Goal: Transaction & Acquisition: Purchase product/service

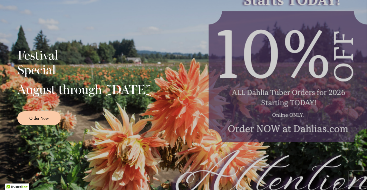
scroll to position [114, 0]
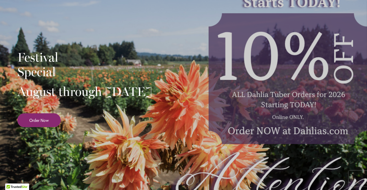
click at [49, 127] on link "Order Now" at bounding box center [38, 120] width 43 height 14
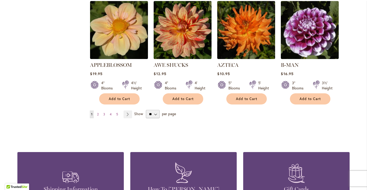
scroll to position [450, 0]
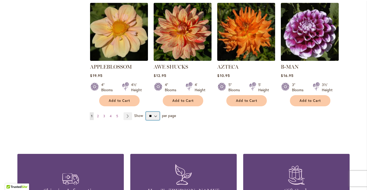
click at [155, 112] on select "** ** ** **" at bounding box center [153, 116] width 14 height 8
select select "**"
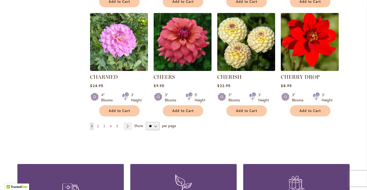
scroll to position [1761, 0]
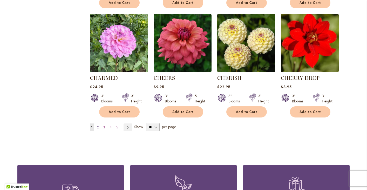
click at [98, 125] on span "2" at bounding box center [98, 127] width 2 height 4
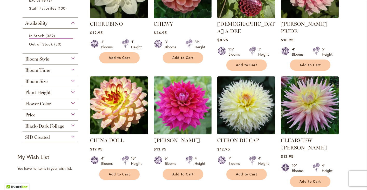
scroll to position [159, 0]
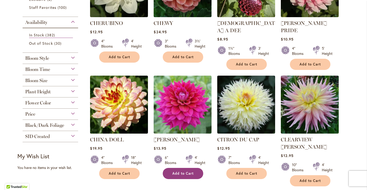
click at [184, 169] on button "Add to Cart" at bounding box center [183, 173] width 40 height 11
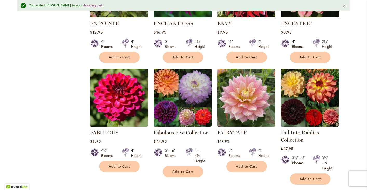
scroll to position [1306, 0]
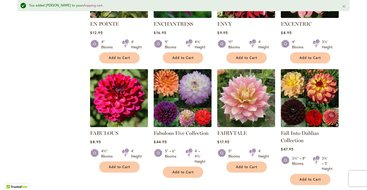
click at [344, 7] on button "Close" at bounding box center [343, 6] width 11 height 12
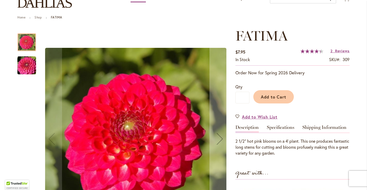
scroll to position [48, 0]
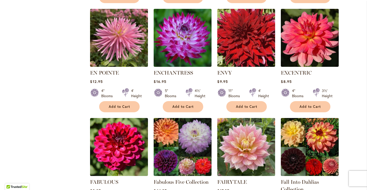
scroll to position [1243, 0]
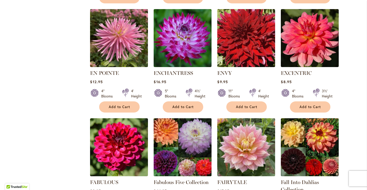
click at [191, 117] on img at bounding box center [182, 147] width 61 height 61
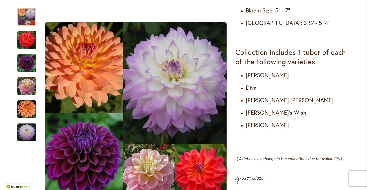
scroll to position [270, 0]
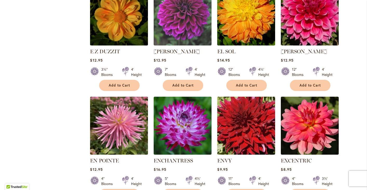
scroll to position [1162, 0]
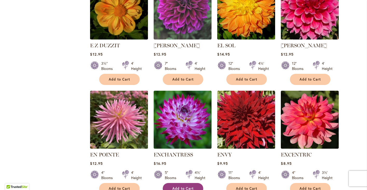
click at [192, 186] on span "Add to Cart" at bounding box center [182, 188] width 21 height 4
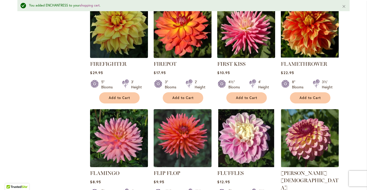
scroll to position [1613, 0]
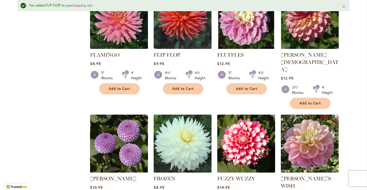
scroll to position [1729, 0]
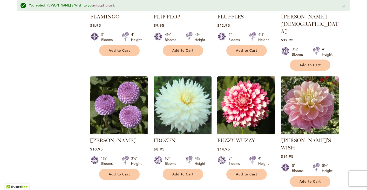
scroll to position [1769, 0]
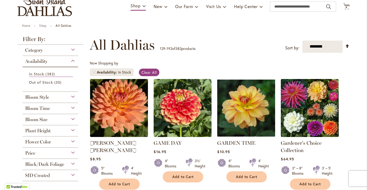
scroll to position [41, 0]
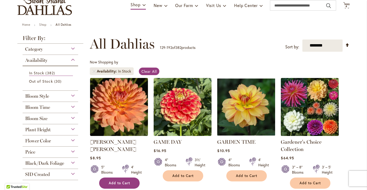
click at [118, 181] on span "Add to Cart" at bounding box center [119, 183] width 21 height 4
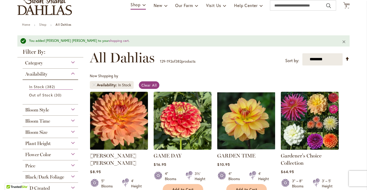
click at [345, 40] on button "Close" at bounding box center [343, 41] width 11 height 12
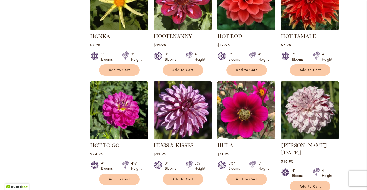
scroll to position [1171, 0]
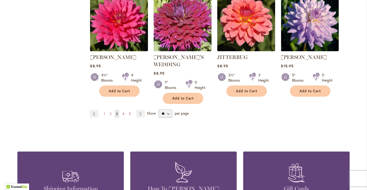
scroll to position [1822, 0]
click at [124, 111] on span "4" at bounding box center [123, 113] width 2 height 4
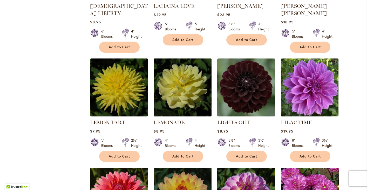
scroll to position [505, 0]
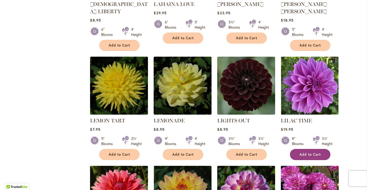
click at [308, 152] on span "Add to Cart" at bounding box center [309, 154] width 21 height 4
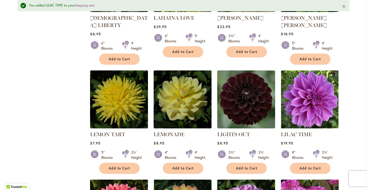
click at [343, 6] on button "Close" at bounding box center [343, 6] width 11 height 12
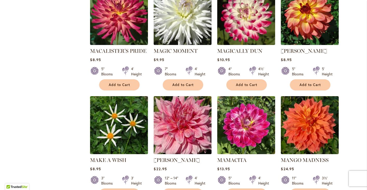
scroll to position [1032, 0]
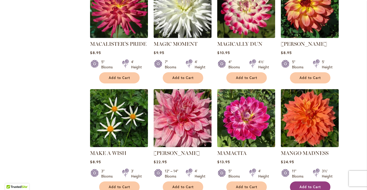
click at [308, 185] on span "Add to Cart" at bounding box center [309, 187] width 21 height 4
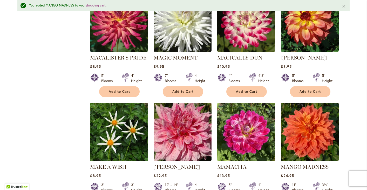
click at [345, 6] on button "Close" at bounding box center [343, 6] width 11 height 12
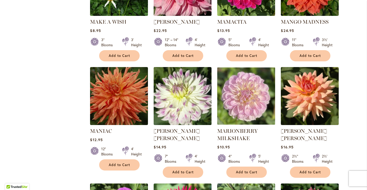
scroll to position [1164, 0]
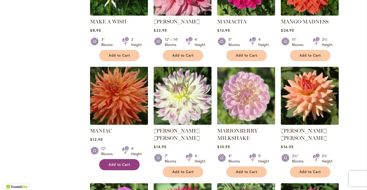
click at [111, 162] on span "Add to Cart" at bounding box center [119, 164] width 21 height 4
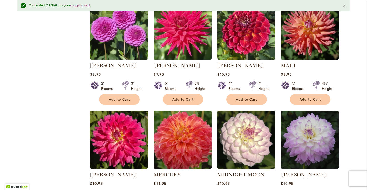
scroll to position [1357, 0]
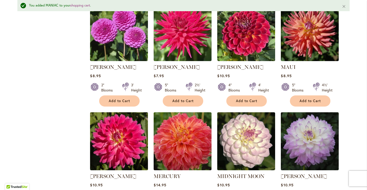
click at [344, 7] on button "Close" at bounding box center [343, 6] width 11 height 12
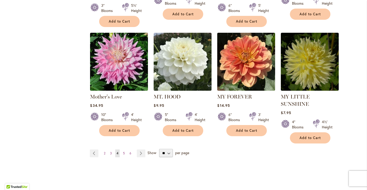
scroll to position [1765, 0]
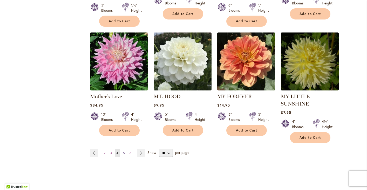
click at [124, 151] on span "5" at bounding box center [124, 153] width 2 height 4
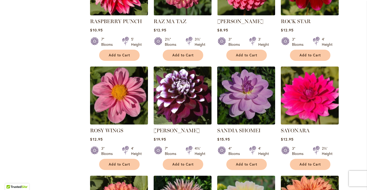
scroll to position [1506, 0]
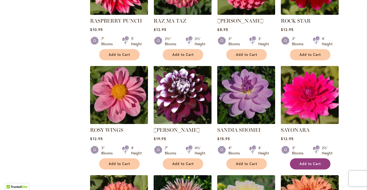
click at [309, 161] on span "Add to Cart" at bounding box center [309, 163] width 21 height 4
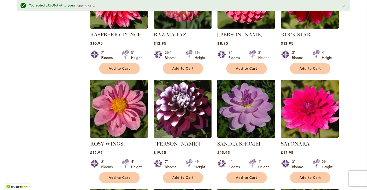
click at [344, 6] on button "Close" at bounding box center [343, 6] width 11 height 12
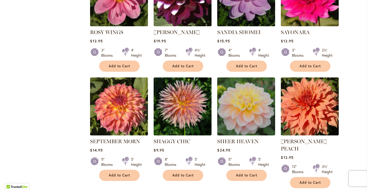
scroll to position [1604, 0]
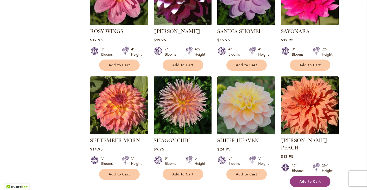
click at [316, 179] on span "Add to Cart" at bounding box center [309, 181] width 21 height 4
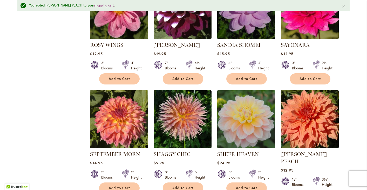
click at [345, 5] on button "Close" at bounding box center [343, 6] width 11 height 12
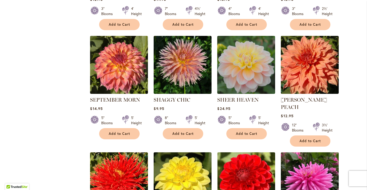
scroll to position [1643, 0]
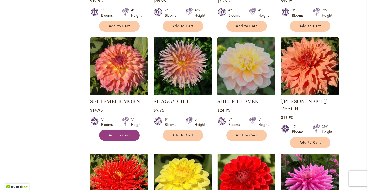
click at [118, 133] on span "Add to Cart" at bounding box center [119, 135] width 21 height 4
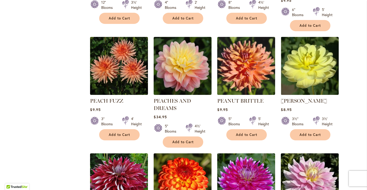
scroll to position [745, 0]
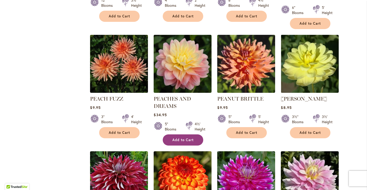
click at [174, 138] on span "Add to Cart" at bounding box center [182, 140] width 21 height 4
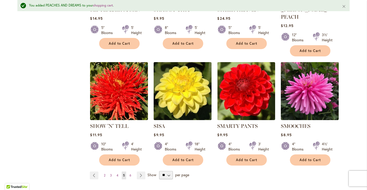
scroll to position [1749, 0]
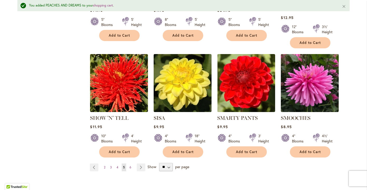
scroll to position [1758, 0]
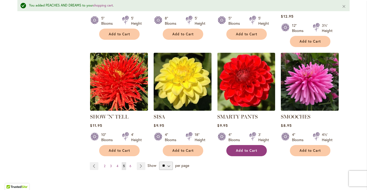
click at [258, 145] on button "Add to Cart" at bounding box center [246, 150] width 40 height 11
click at [344, 6] on button "Close" at bounding box center [343, 6] width 11 height 12
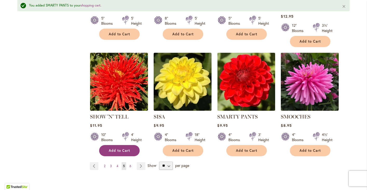
click at [130, 145] on button "Add to Cart" at bounding box center [119, 150] width 40 height 11
click at [131, 164] on span "6" at bounding box center [130, 166] width 2 height 4
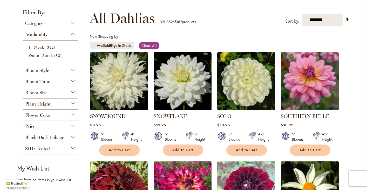
scroll to position [66, 0]
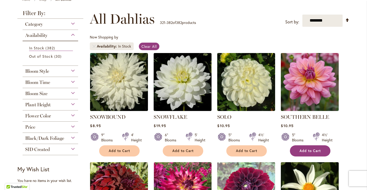
click at [306, 148] on span "Add to Cart" at bounding box center [309, 150] width 21 height 4
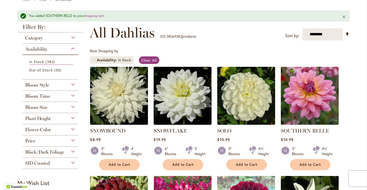
click at [344, 17] on button "Close" at bounding box center [343, 16] width 11 height 12
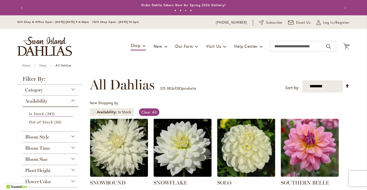
scroll to position [0, 0]
click at [347, 45] on span "15" at bounding box center [346, 46] width 3 height 3
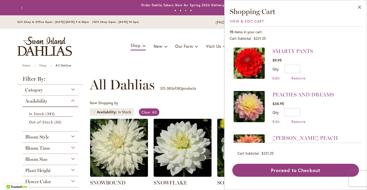
scroll to position [90, 0]
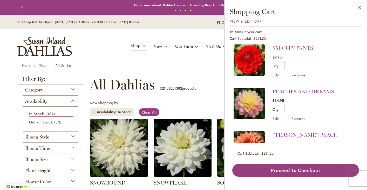
click at [300, 117] on span "Remove" at bounding box center [298, 118] width 14 height 5
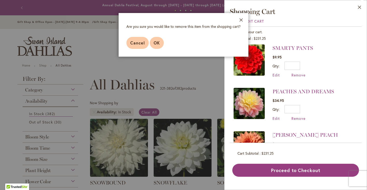
click at [158, 42] on span "OK" at bounding box center [157, 42] width 6 height 5
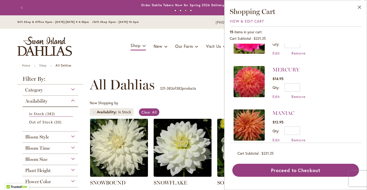
scroll to position [241, 0]
click at [283, 69] on link "MERCURY" at bounding box center [285, 70] width 27 height 6
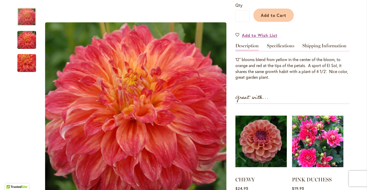
scroll to position [128, 0]
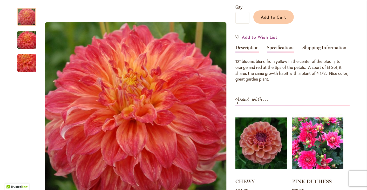
click at [276, 47] on link "Specifications" at bounding box center [281, 49] width 28 height 8
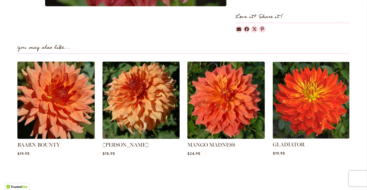
scroll to position [409, 0]
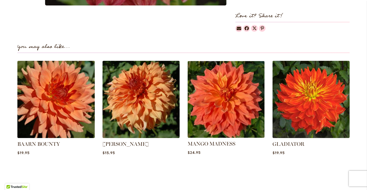
click at [240, 97] on img at bounding box center [226, 99] width 80 height 80
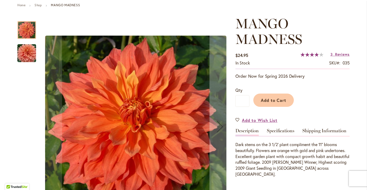
scroll to position [95, 0]
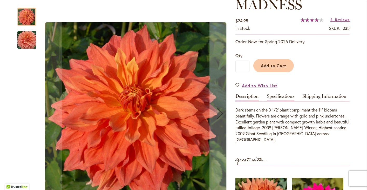
click at [280, 96] on link "Specifications" at bounding box center [281, 98] width 28 height 8
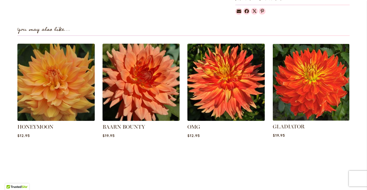
scroll to position [443, 0]
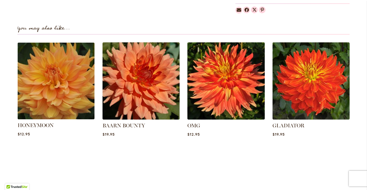
click at [66, 84] on img at bounding box center [56, 80] width 80 height 80
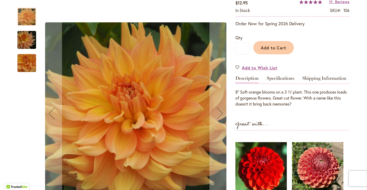
scroll to position [98, 0]
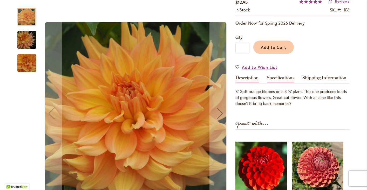
click at [279, 77] on link "Specifications" at bounding box center [281, 79] width 28 height 8
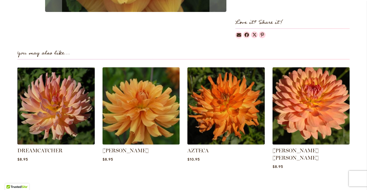
scroll to position [409, 0]
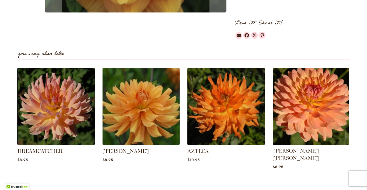
click at [313, 108] on img at bounding box center [311, 106] width 80 height 80
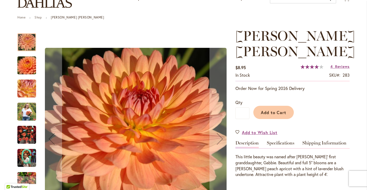
scroll to position [50, 0]
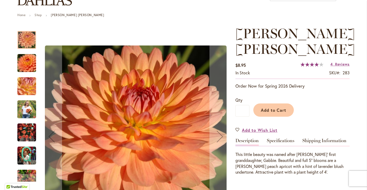
click at [29, 132] on img "GABRIELLE MARIE" at bounding box center [26, 132] width 19 height 25
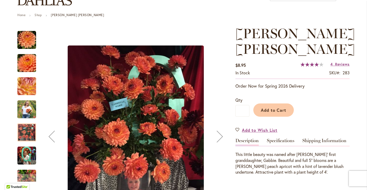
click at [29, 64] on img "GABRIELLE MARIE" at bounding box center [26, 63] width 37 height 25
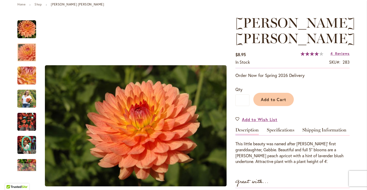
scroll to position [60, 0]
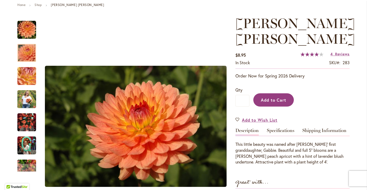
click at [276, 100] on span "Add to Cart" at bounding box center [274, 99] width 26 height 5
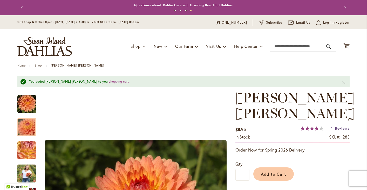
scroll to position [0, 0]
click at [347, 46] on span "16" at bounding box center [346, 46] width 3 height 3
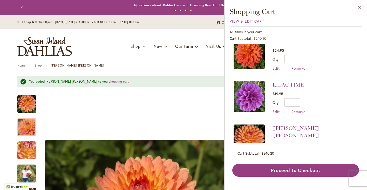
scroll to position [356, 0]
click at [282, 83] on link "LILAC TIME" at bounding box center [287, 85] width 31 height 6
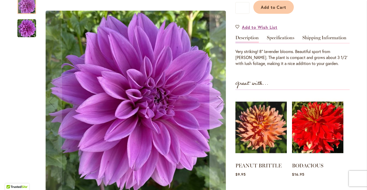
scroll to position [140, 0]
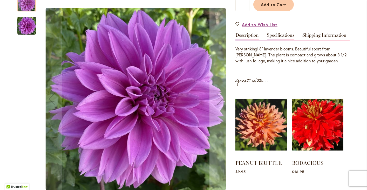
click at [279, 36] on link "Specifications" at bounding box center [281, 37] width 28 height 8
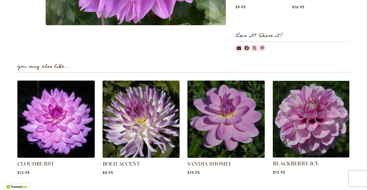
scroll to position [388, 0]
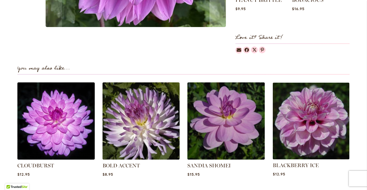
click at [322, 126] on img at bounding box center [311, 120] width 80 height 80
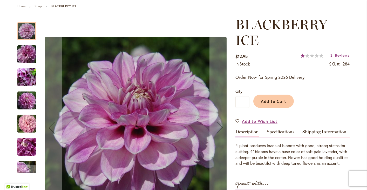
scroll to position [60, 0]
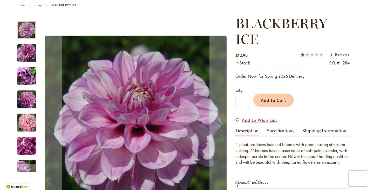
click at [340, 54] on span "Reviews" at bounding box center [342, 54] width 15 height 5
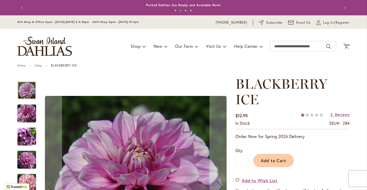
scroll to position [0, 0]
click at [346, 46] on span "16" at bounding box center [346, 46] width 3 height 3
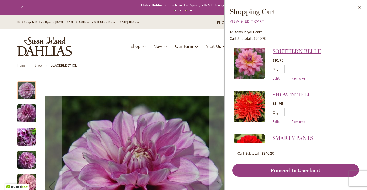
click at [295, 51] on link "SOUTHERN BELLE" at bounding box center [296, 51] width 48 height 6
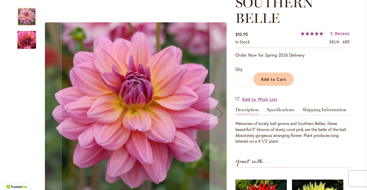
scroll to position [82, 0]
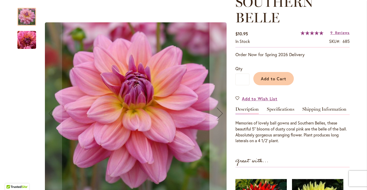
click at [324, 148] on div "SOUTHERN BELLE $10.95 In stock SKU 685 Rating: 100 % of 100 9 Reviews Add Your …" at bounding box center [292, 145] width 114 height 302
click at [22, 39] on img "SOUTHERN BELLE" at bounding box center [26, 40] width 37 height 28
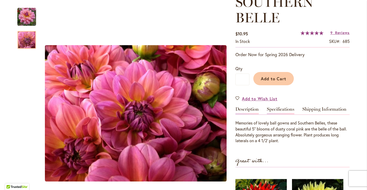
click at [283, 109] on link "Specifications" at bounding box center [281, 111] width 28 height 8
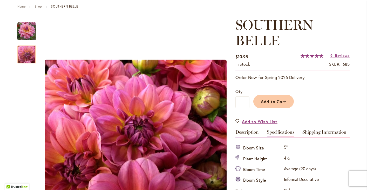
scroll to position [59, 0]
click at [340, 56] on span "Reviews" at bounding box center [342, 55] width 15 height 5
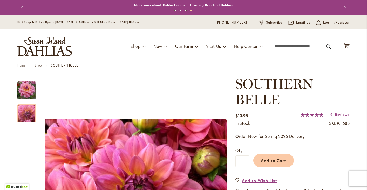
scroll to position [0, 0]
click at [347, 47] on span "16" at bounding box center [346, 46] width 3 height 3
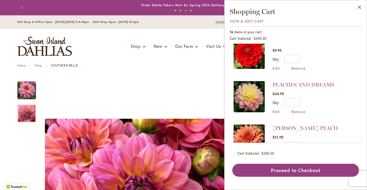
scroll to position [98, 0]
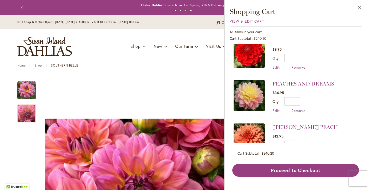
click at [297, 110] on span "Remove" at bounding box center [298, 110] width 14 height 5
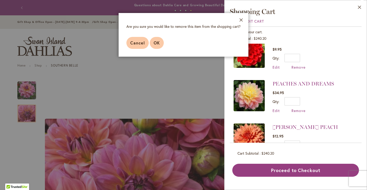
click at [157, 43] on span "OK" at bounding box center [157, 42] width 6 height 5
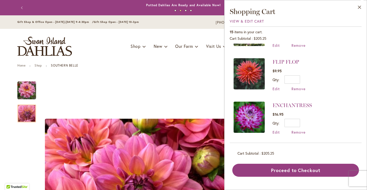
scroll to position [472, 0]
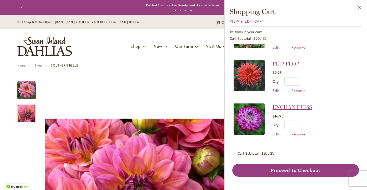
click at [296, 104] on link "ENCHANTRESS" at bounding box center [291, 107] width 39 height 6
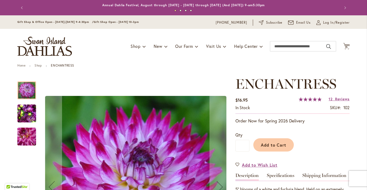
click at [29, 110] on img "Enchantress" at bounding box center [26, 113] width 19 height 25
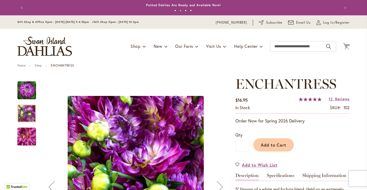
click at [26, 136] on img "Enchantress" at bounding box center [26, 136] width 37 height 32
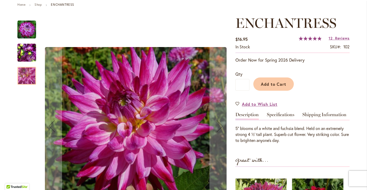
scroll to position [60, 0]
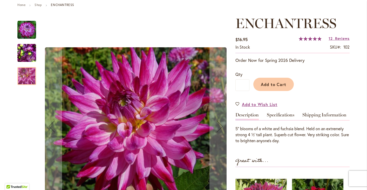
click at [28, 29] on img "Enchantress" at bounding box center [26, 30] width 19 height 19
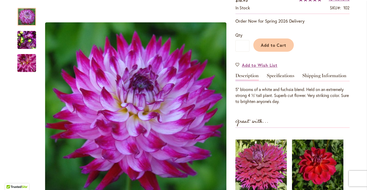
scroll to position [104, 0]
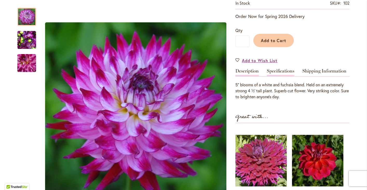
click at [288, 71] on link "Specifications" at bounding box center [281, 73] width 28 height 8
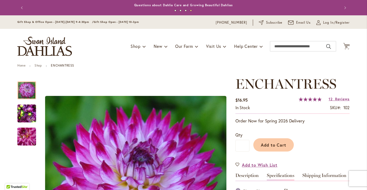
scroll to position [0, 0]
click at [347, 45] on span "15" at bounding box center [346, 46] width 3 height 3
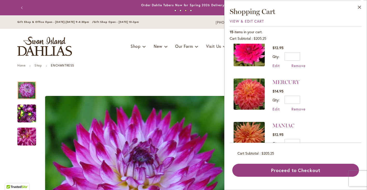
scroll to position [187, 0]
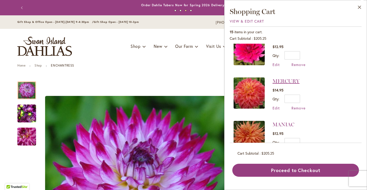
click at [284, 79] on link "MERCURY" at bounding box center [285, 81] width 27 height 6
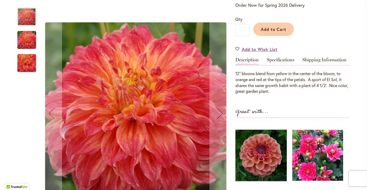
scroll to position [115, 0]
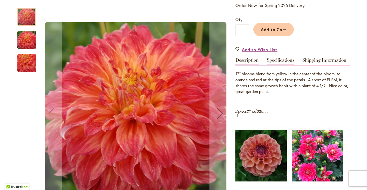
click at [284, 60] on link "Specifications" at bounding box center [281, 62] width 28 height 8
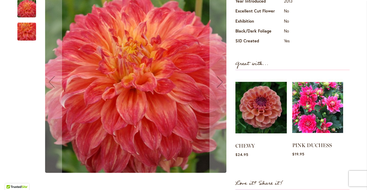
scroll to position [243, 0]
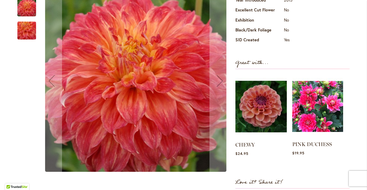
click at [325, 108] on img at bounding box center [317, 106] width 51 height 64
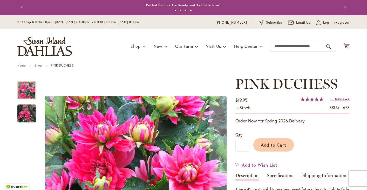
click at [347, 46] on span "15" at bounding box center [346, 46] width 3 height 3
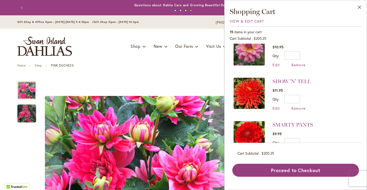
scroll to position [23, 0]
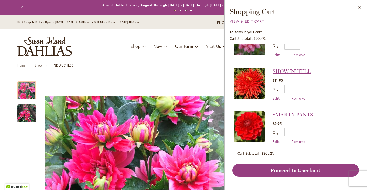
click at [286, 72] on link "SHOW 'N' TELL" at bounding box center [291, 71] width 38 height 6
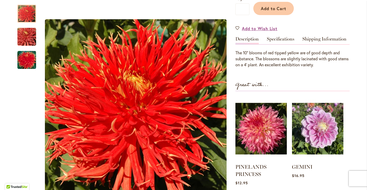
scroll to position [136, 0]
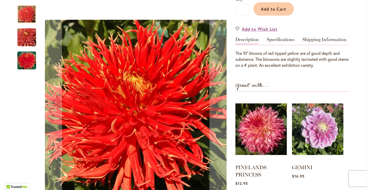
click at [26, 36] on img "SHOW 'N' TELL" at bounding box center [26, 37] width 37 height 25
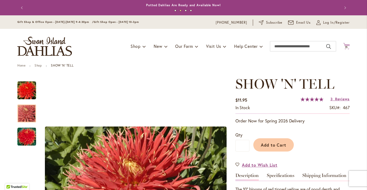
scroll to position [0, 0]
click at [346, 46] on span "15" at bounding box center [346, 46] width 3 height 3
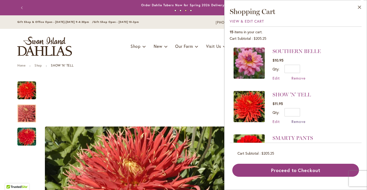
click at [299, 121] on span "Remove" at bounding box center [298, 121] width 14 height 5
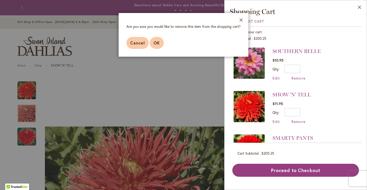
click at [158, 41] on span "OK" at bounding box center [157, 42] width 6 height 5
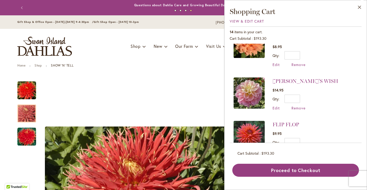
scroll to position [369, 0]
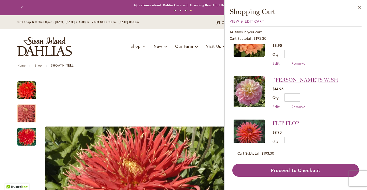
click at [292, 77] on link "[PERSON_NAME]'S WISH" at bounding box center [305, 80] width 66 height 6
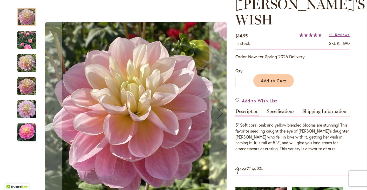
scroll to position [81, 0]
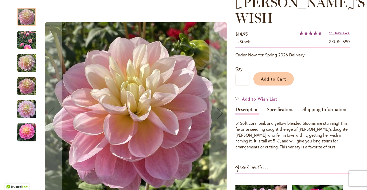
click at [27, 40] on img "Gabbie's Wish" at bounding box center [26, 40] width 19 height 19
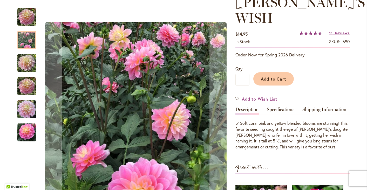
click at [28, 63] on img "GABBIE'S WISH" at bounding box center [26, 63] width 19 height 25
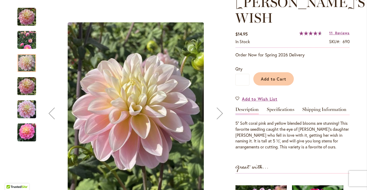
click at [27, 86] on img "GABBIE'S WISH" at bounding box center [26, 86] width 19 height 25
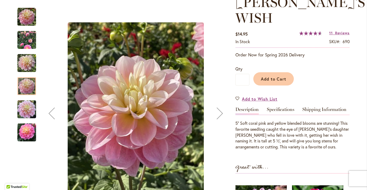
click at [26, 110] on img "GABBIE'S WISH" at bounding box center [26, 109] width 19 height 25
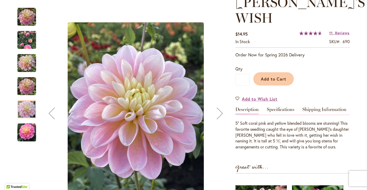
click at [26, 134] on img "Gabbie's Wish" at bounding box center [26, 132] width 19 height 19
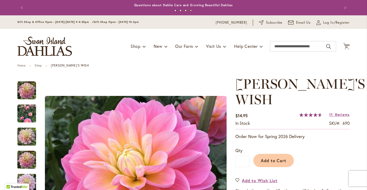
scroll to position [0, 0]
click at [347, 45] on span "14" at bounding box center [346, 46] width 3 height 3
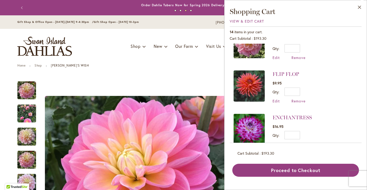
scroll to position [417, 0]
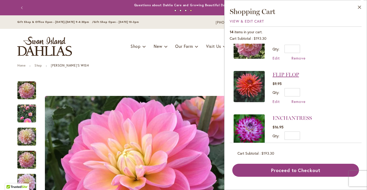
click at [280, 71] on link "FLIP FLOP" at bounding box center [285, 74] width 26 height 6
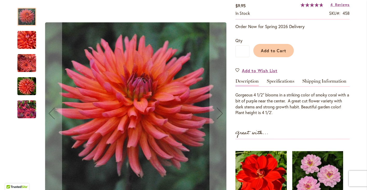
scroll to position [93, 0]
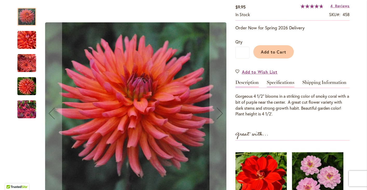
click at [280, 81] on link "Specifications" at bounding box center [281, 84] width 28 height 8
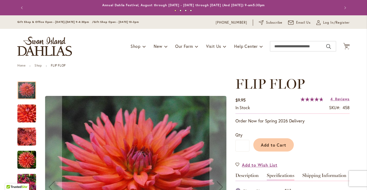
scroll to position [0, 0]
click at [326, 23] on span "Log In/Register" at bounding box center [336, 22] width 26 height 5
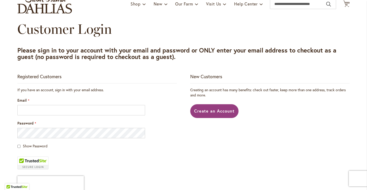
scroll to position [43, 0]
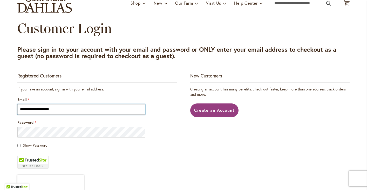
type input "**********"
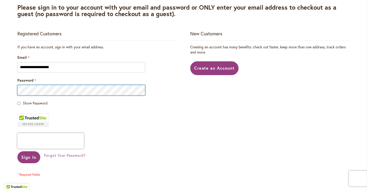
scroll to position [85, 0]
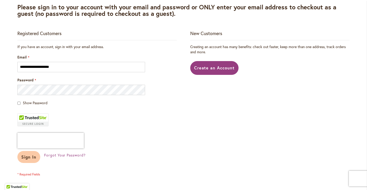
click at [31, 156] on span "Sign In" at bounding box center [28, 156] width 15 height 5
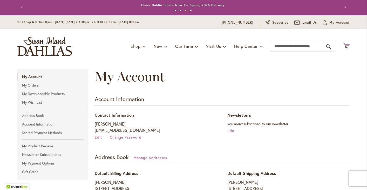
click at [346, 47] on span "14" at bounding box center [346, 46] width 3 height 3
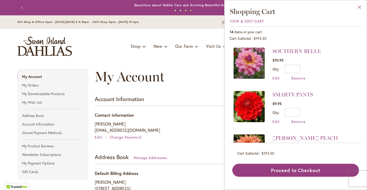
click at [360, 7] on button "Close" at bounding box center [359, 8] width 14 height 16
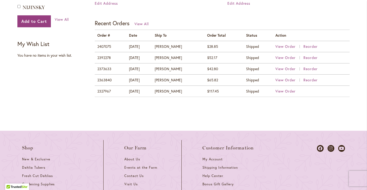
scroll to position [211, 0]
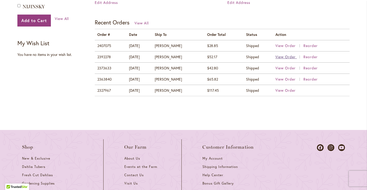
click at [290, 56] on span "View Order" at bounding box center [285, 56] width 20 height 5
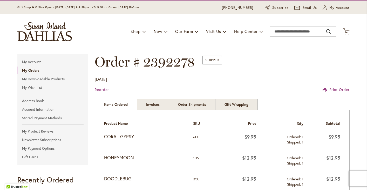
scroll to position [15, 0]
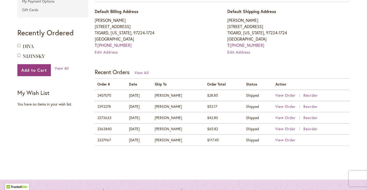
scroll to position [161, 0]
click at [280, 95] on span "View Order" at bounding box center [285, 95] width 20 height 5
